Goal: Navigation & Orientation: Find specific page/section

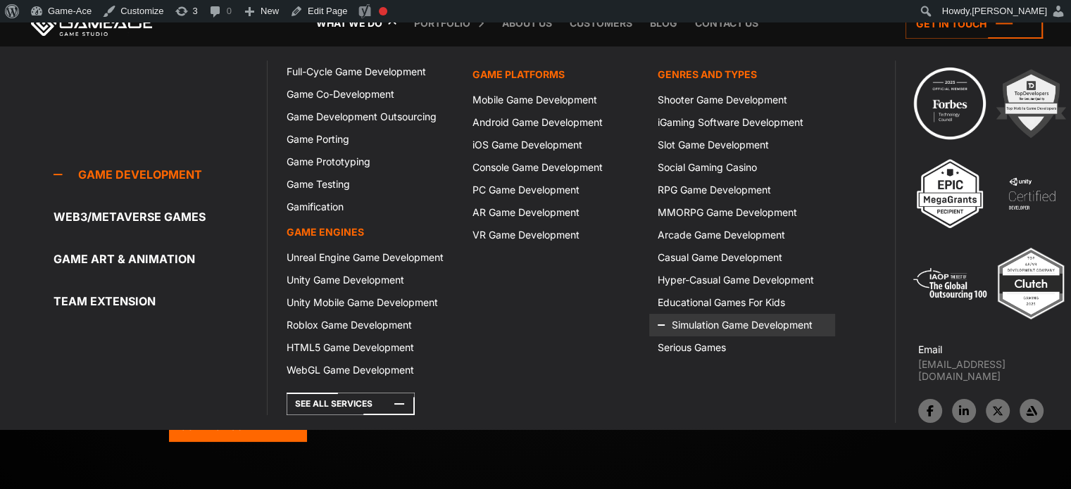
click at [674, 323] on icon at bounding box center [675, 325] width 34 height 23
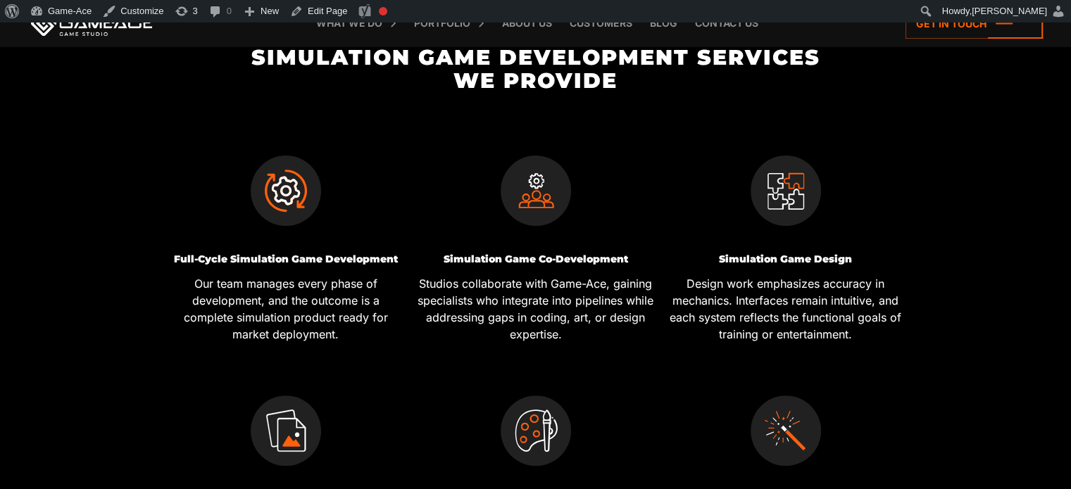
scroll to position [466, 0]
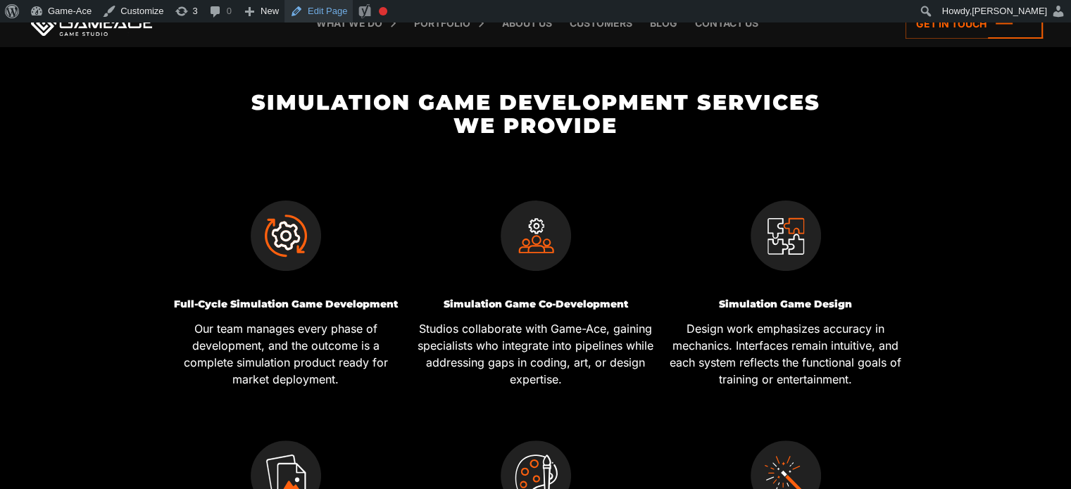
click at [330, 10] on link "Edit Page" at bounding box center [319, 11] width 68 height 23
